Goal: Task Accomplishment & Management: Manage account settings

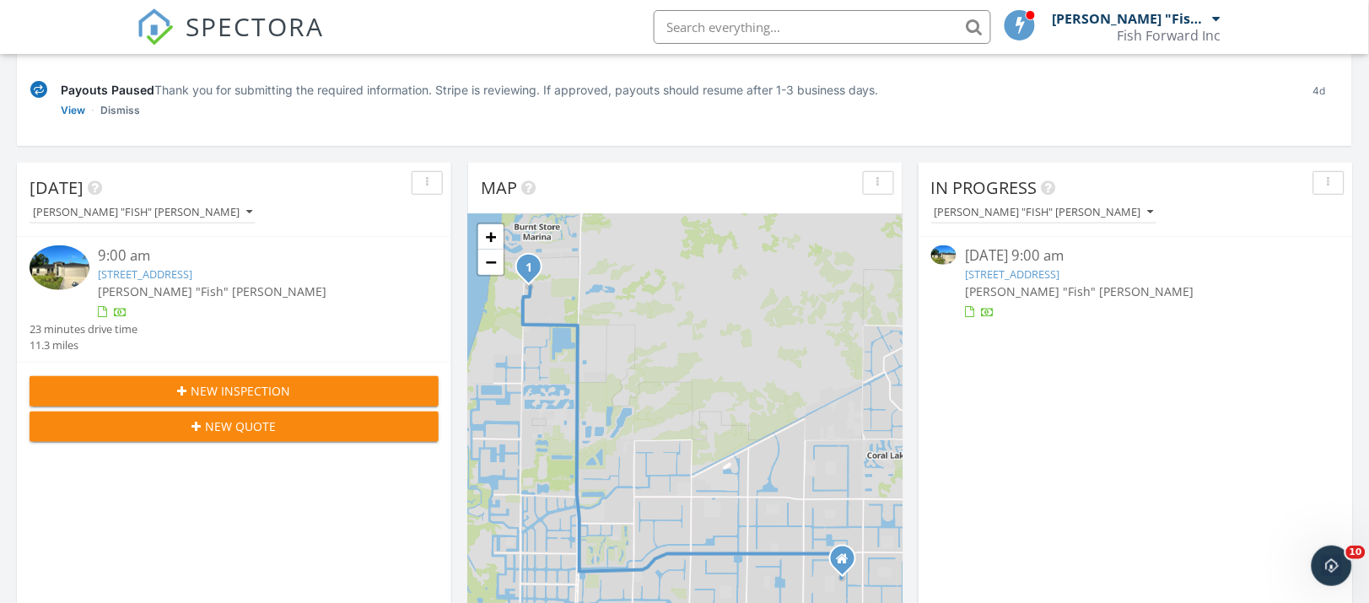
click at [1005, 259] on div "09/29/25 9:00 am" at bounding box center [1135, 255] width 341 height 21
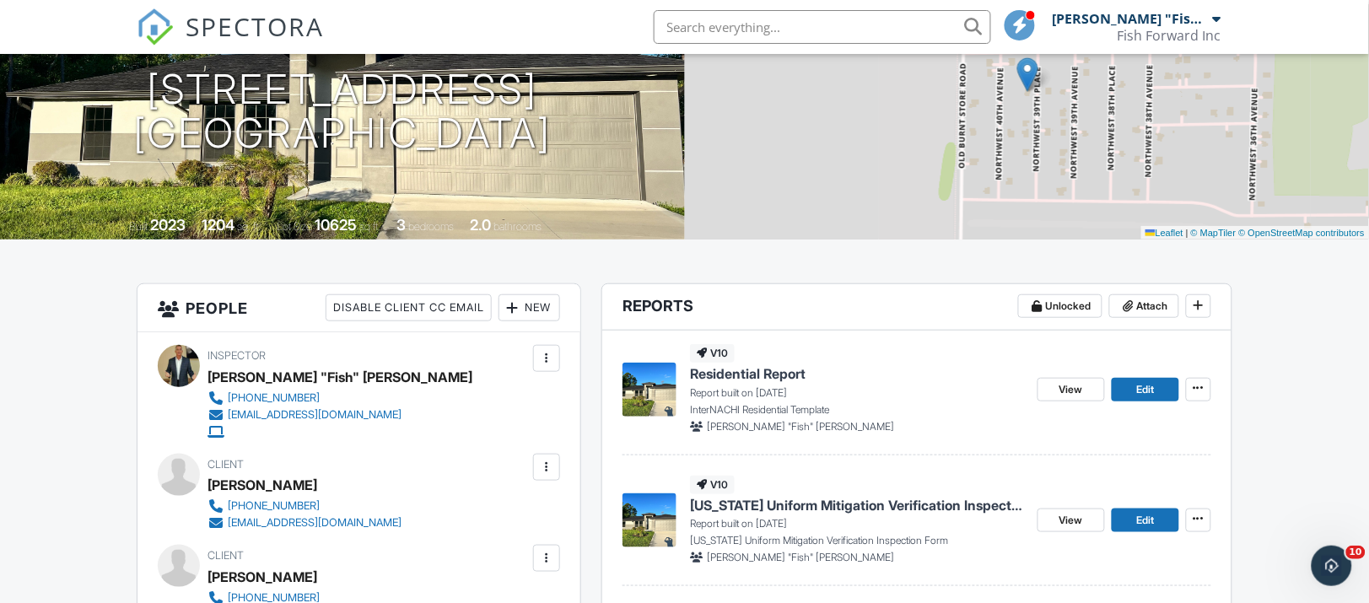
click at [796, 510] on span "[US_STATE] Uniform Mitigation Verification Inspection Form" at bounding box center [856, 505] width 333 height 19
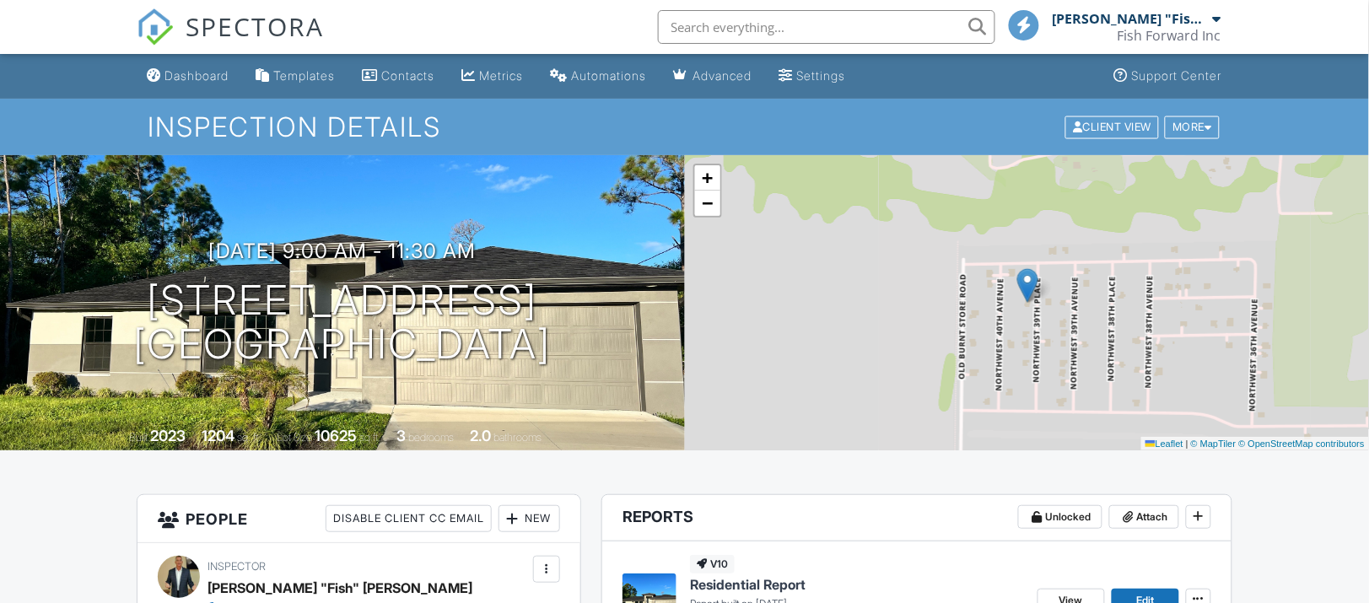
click at [768, 384] on div "+ − Leaflet | © MapTiler © OpenStreetMap contributors" at bounding box center [1027, 302] width 685 height 295
click at [769, 575] on span "Residential Report" at bounding box center [748, 584] width 116 height 19
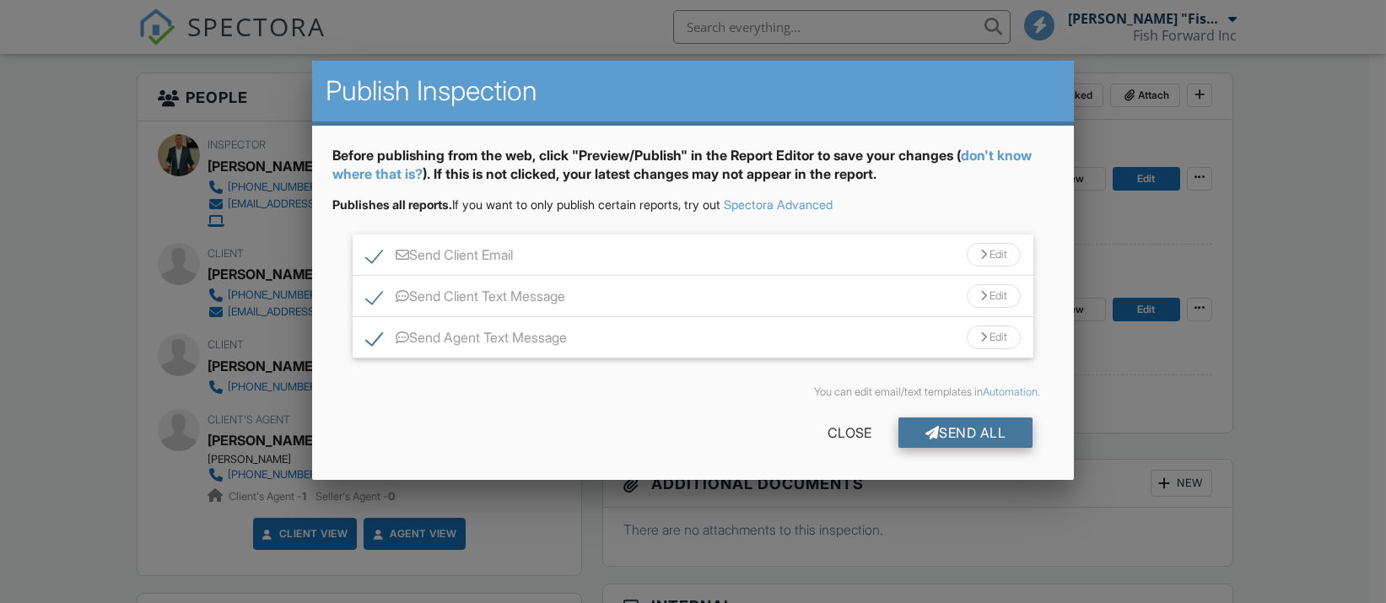
click at [946, 429] on div "Send All" at bounding box center [965, 433] width 135 height 30
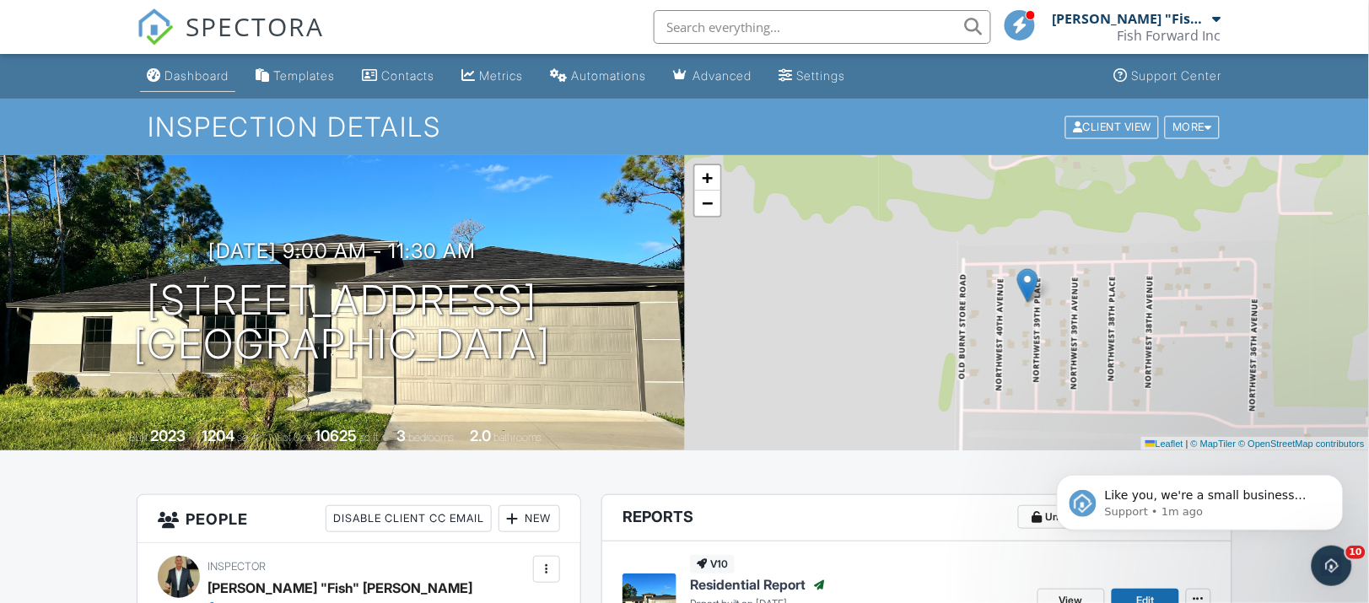
click at [198, 71] on div "Dashboard" at bounding box center [196, 75] width 64 height 14
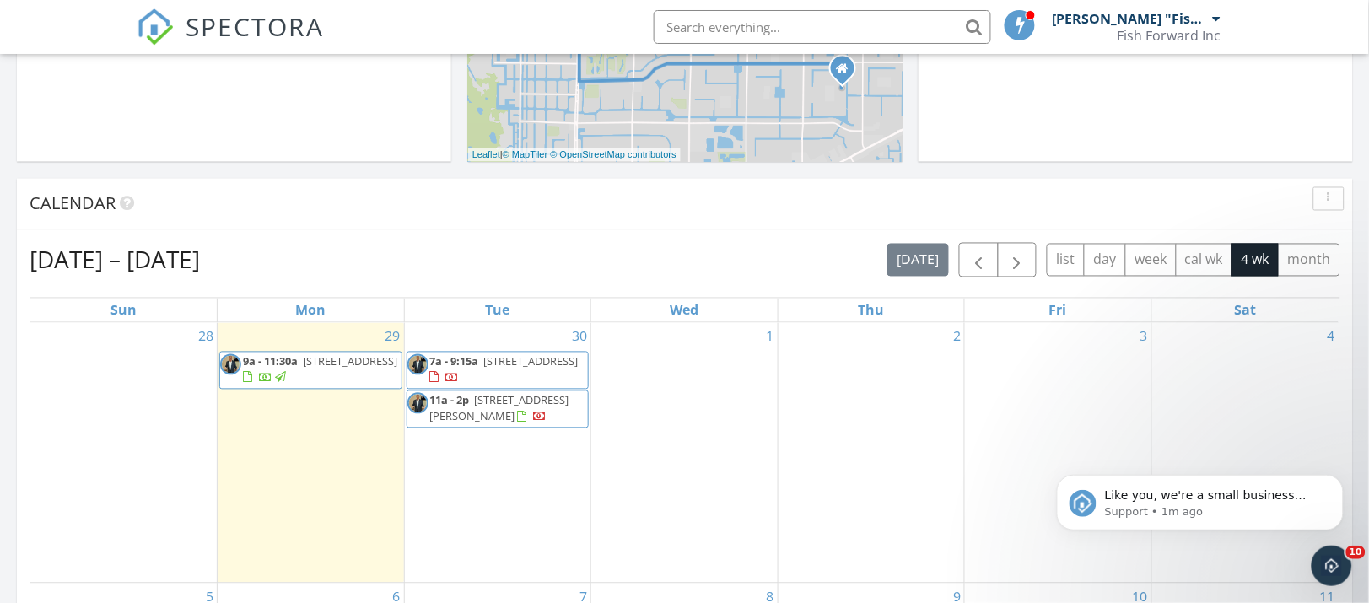
scroll to position [738, 0]
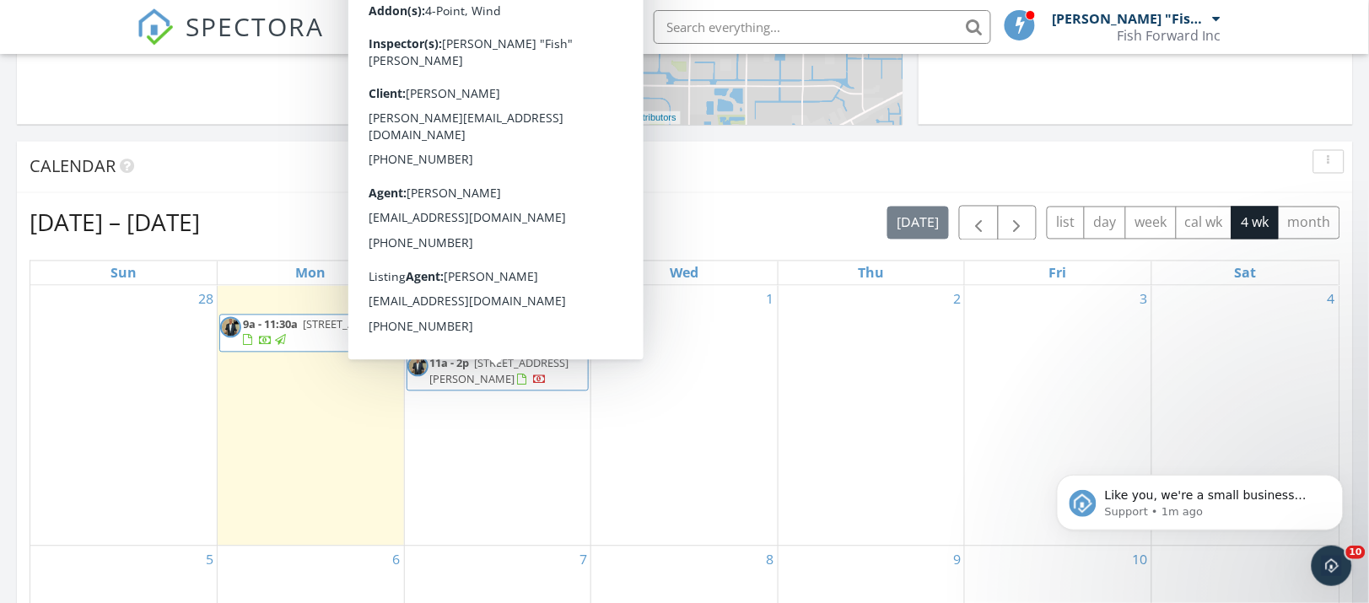
click at [483, 387] on span "[STREET_ADDRESS][PERSON_NAME]" at bounding box center [499, 371] width 139 height 31
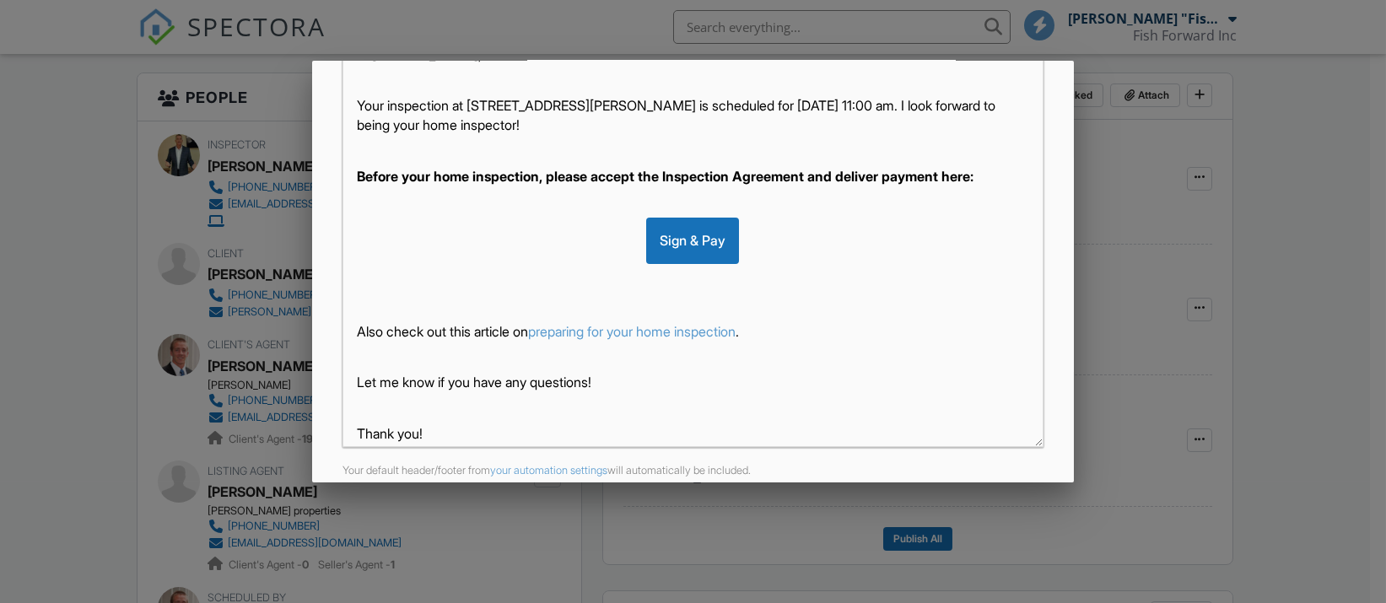
scroll to position [407, 0]
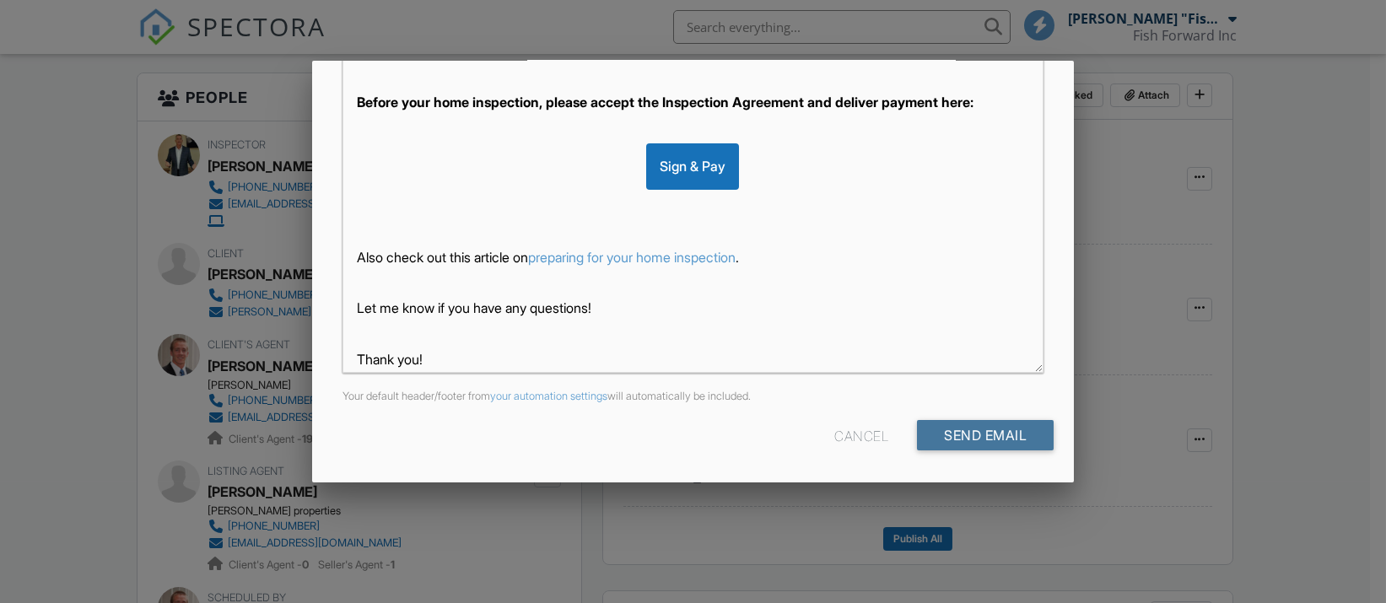
click at [945, 436] on input "Send Email" at bounding box center [985, 435] width 137 height 30
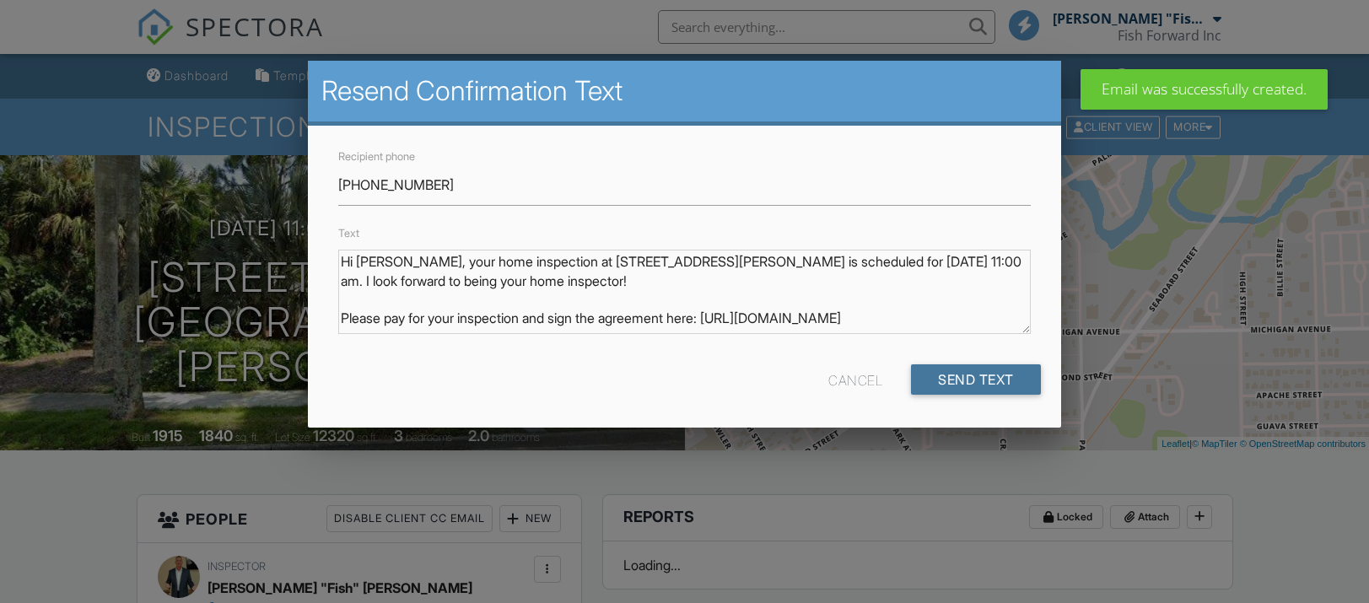
click at [979, 376] on input "Send Text" at bounding box center [976, 379] width 130 height 30
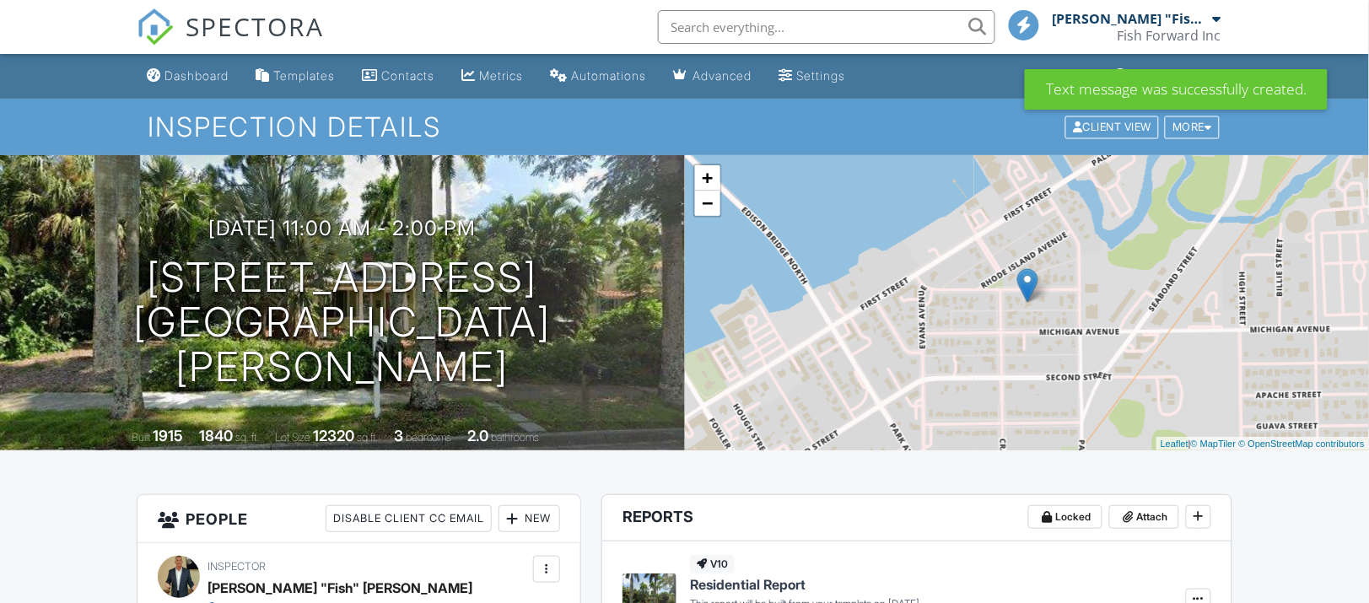
click at [1141, 22] on div "[PERSON_NAME] "Fish" [PERSON_NAME]" at bounding box center [1131, 18] width 156 height 17
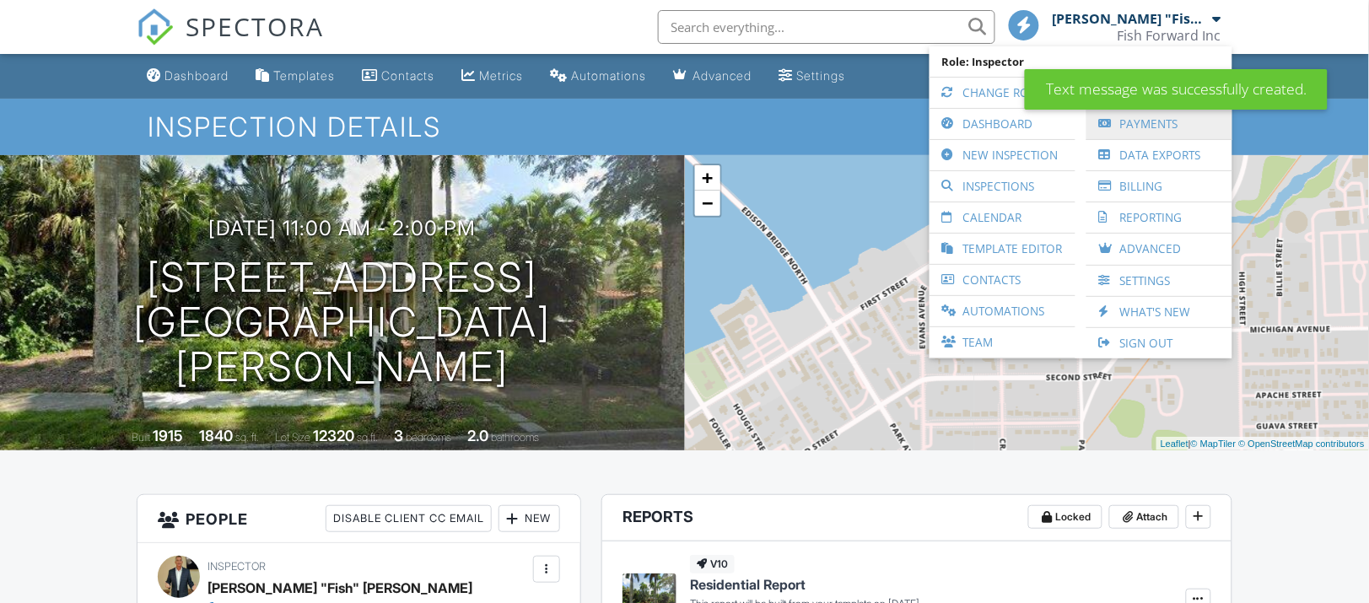
click at [1132, 120] on link "Payments" at bounding box center [1159, 124] width 129 height 30
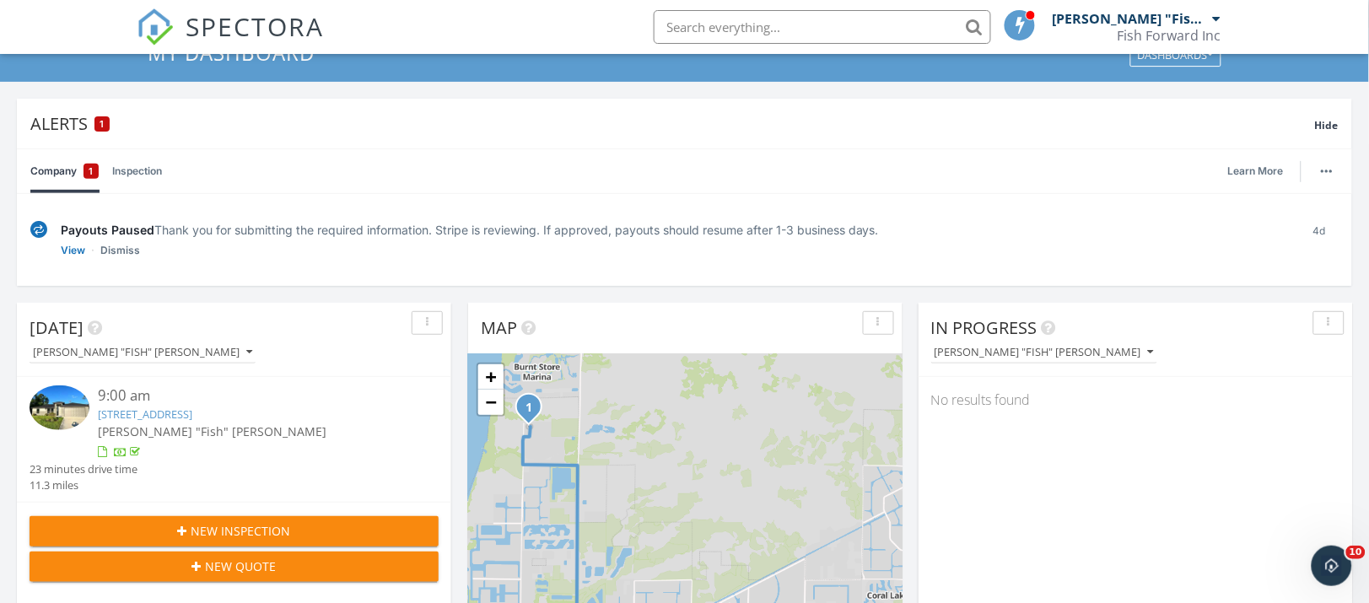
scroll to position [105, 0]
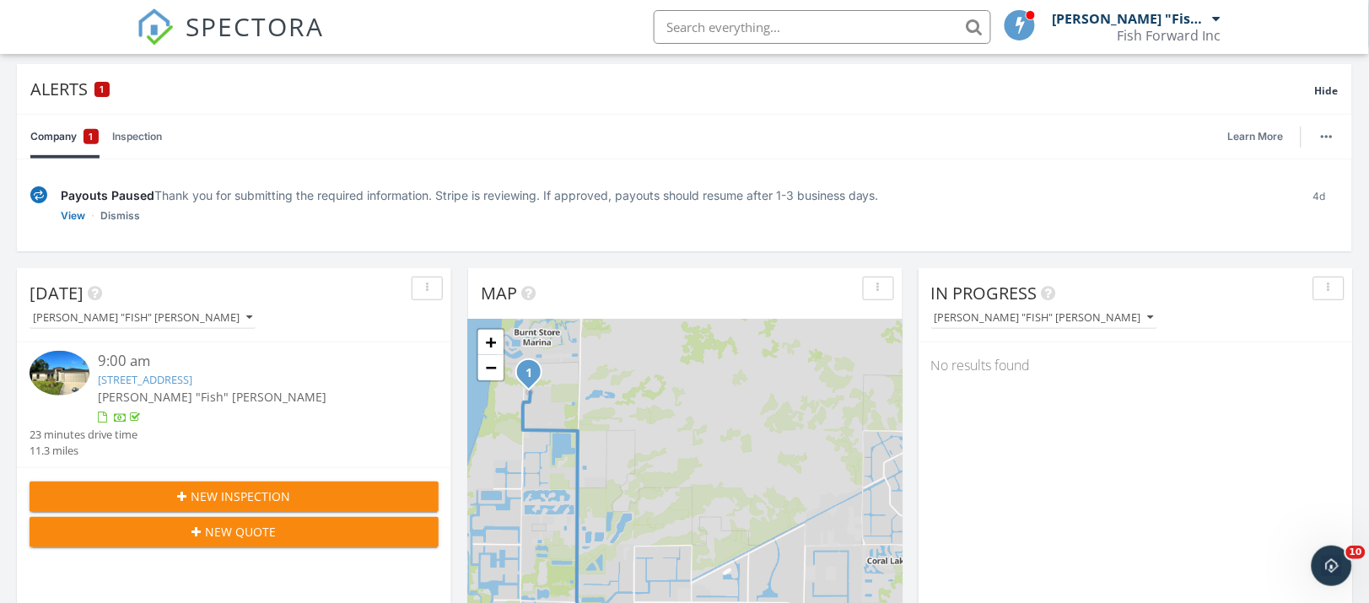
click at [192, 380] on link "[STREET_ADDRESS]" at bounding box center [145, 379] width 94 height 15
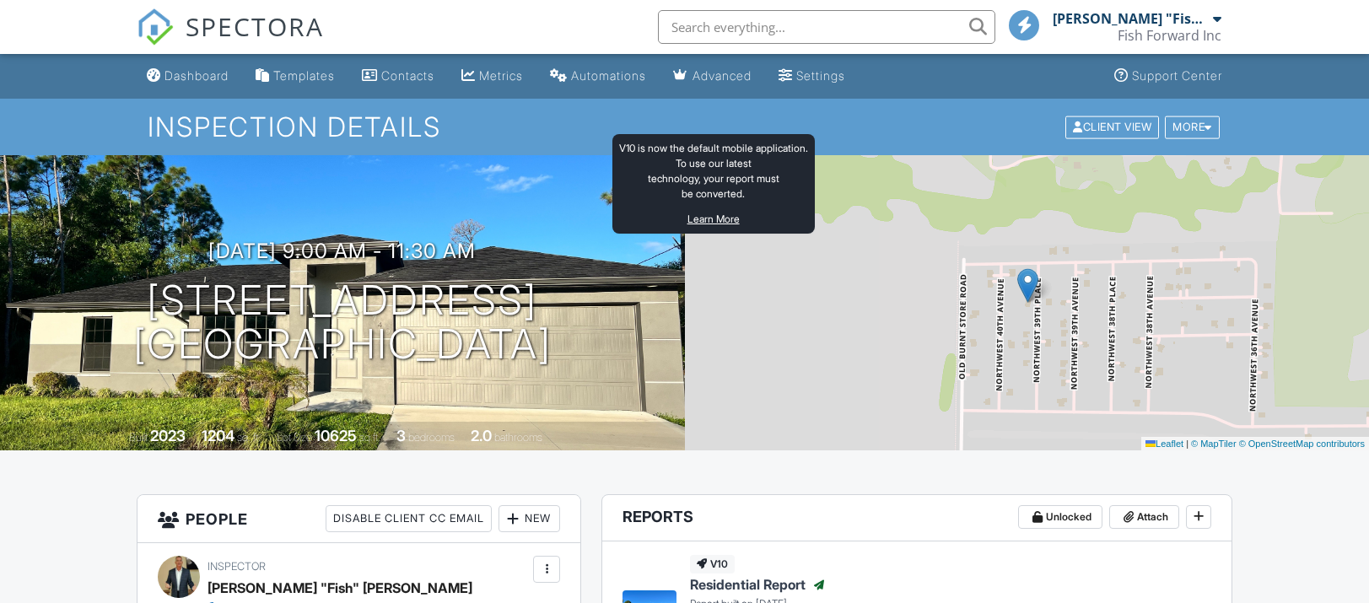
click at [740, 575] on span "Residential Report" at bounding box center [748, 584] width 116 height 19
